Goal: Information Seeking & Learning: Find specific fact

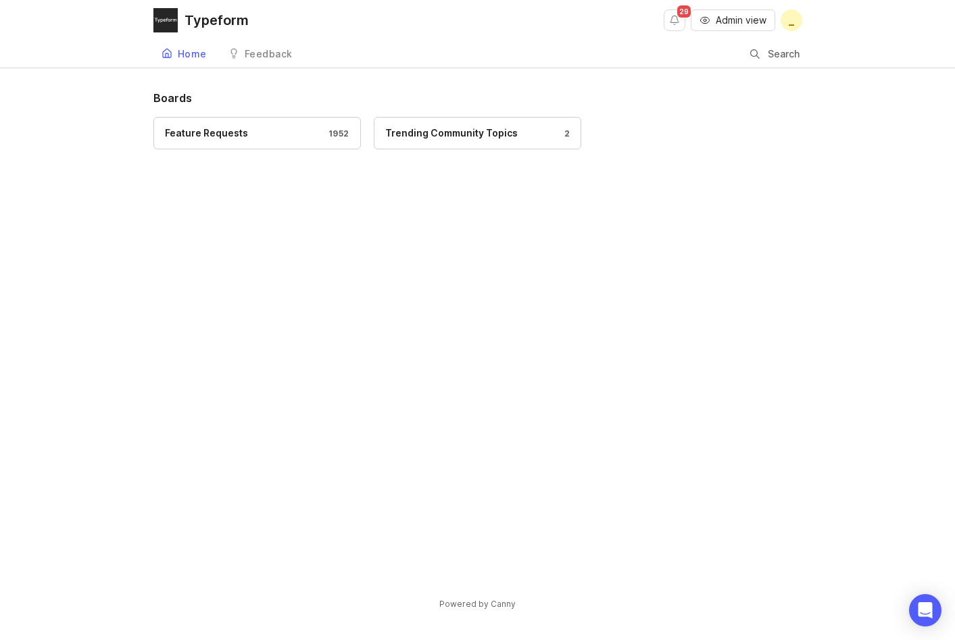
click at [772, 59] on input "Search" at bounding box center [784, 54] width 35 height 15
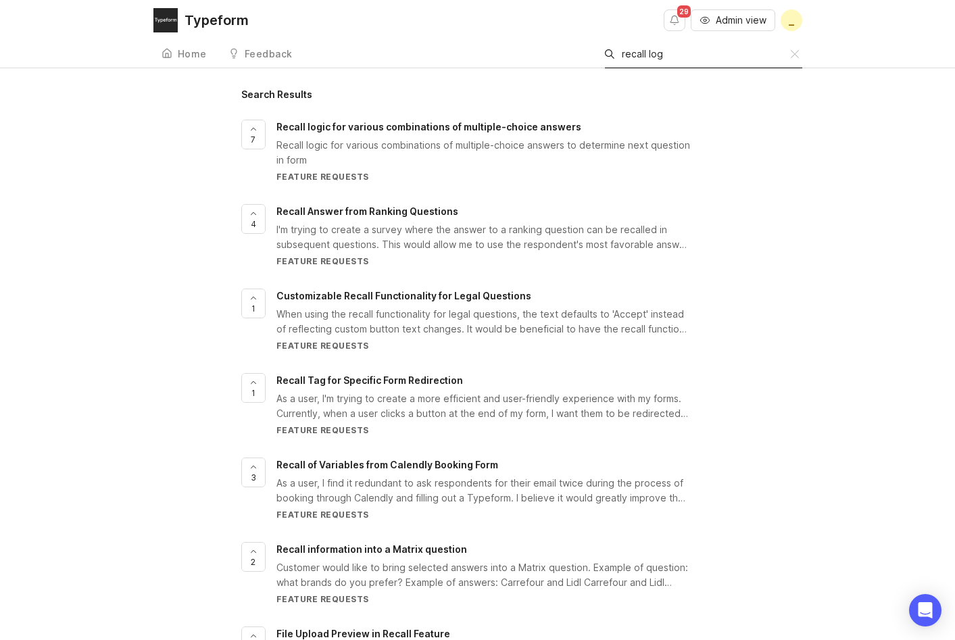
click at [677, 55] on input "recall log" at bounding box center [706, 54] width 169 height 15
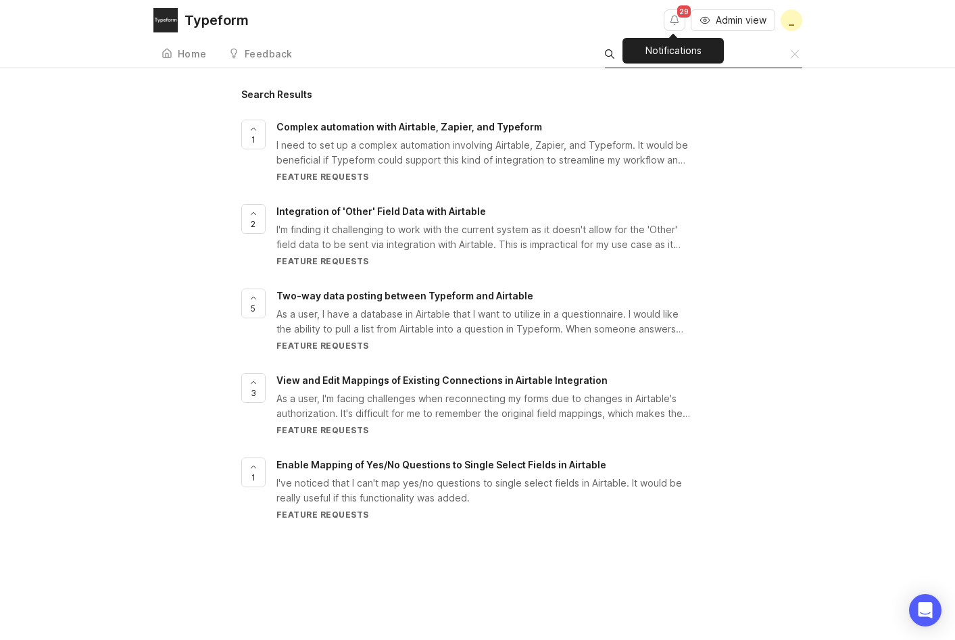
type input "airtable"
click at [668, 22] on button "Notifications" at bounding box center [675, 20] width 22 height 22
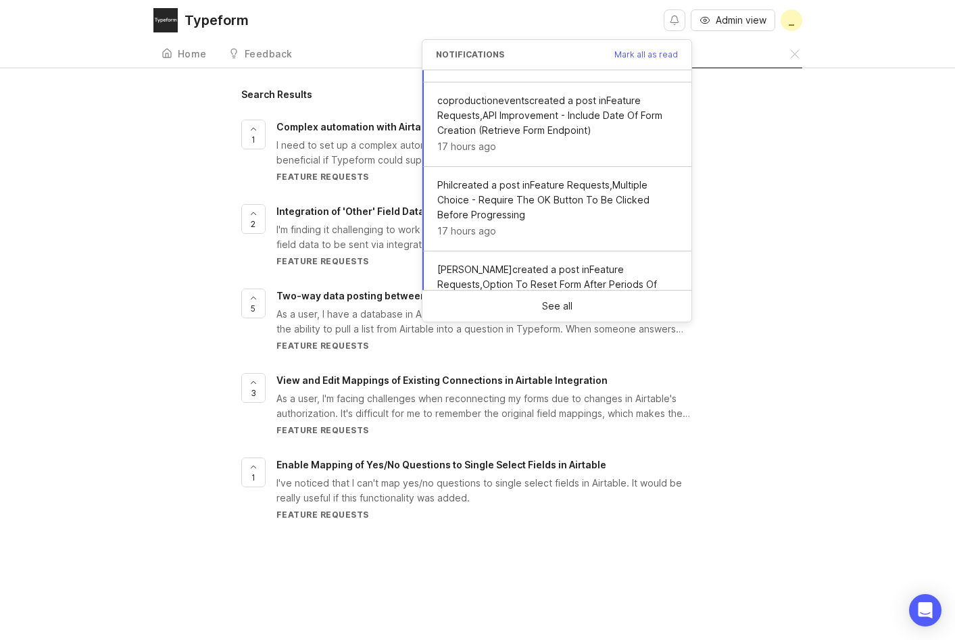
scroll to position [550, 0]
click at [146, 273] on div "Search Results 1 Complex automation with Airtable, Zapier, and Typeform I need …" at bounding box center [477, 316] width 955 height 452
